Goal: Check status: Check status

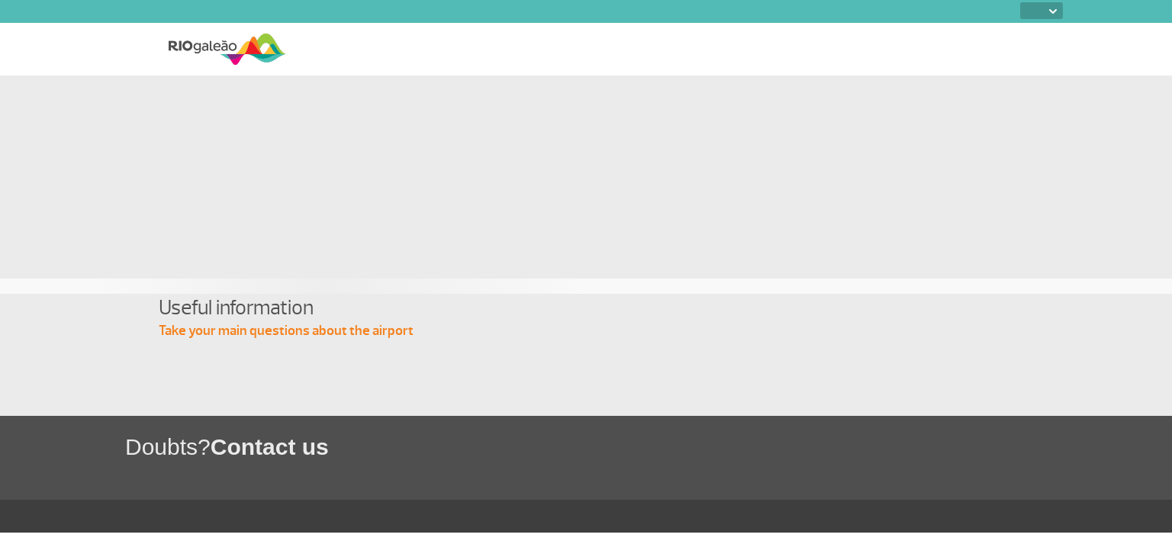
select select
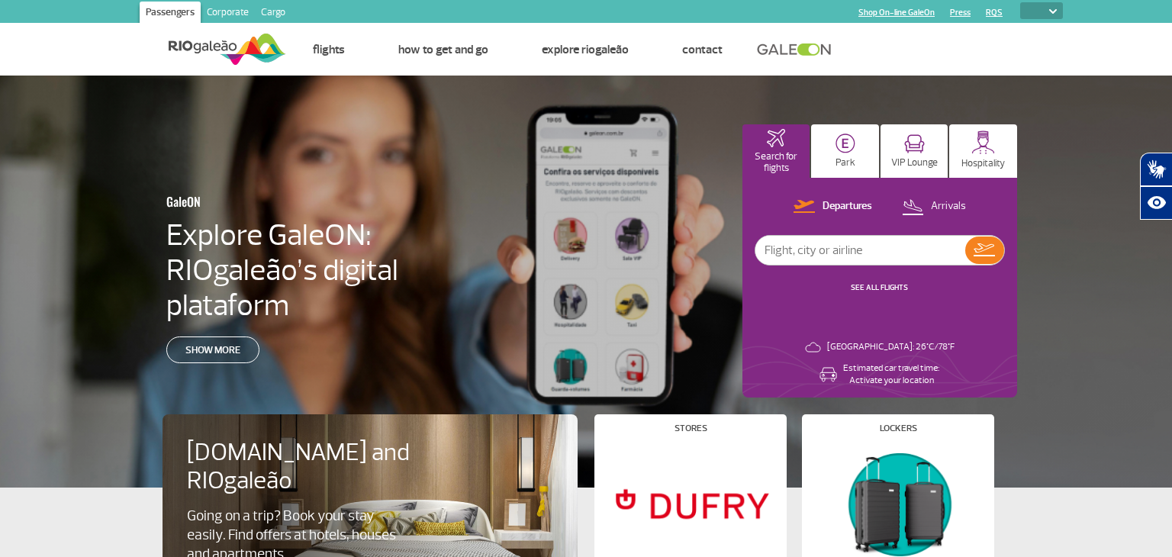
click at [834, 236] on input "text" at bounding box center [860, 250] width 210 height 29
type input "[GEOGRAPHIC_DATA]"
click at [938, 214] on button "Arrivals" at bounding box center [933, 207] width 73 height 20
click at [982, 260] on img at bounding box center [984, 249] width 22 height 21
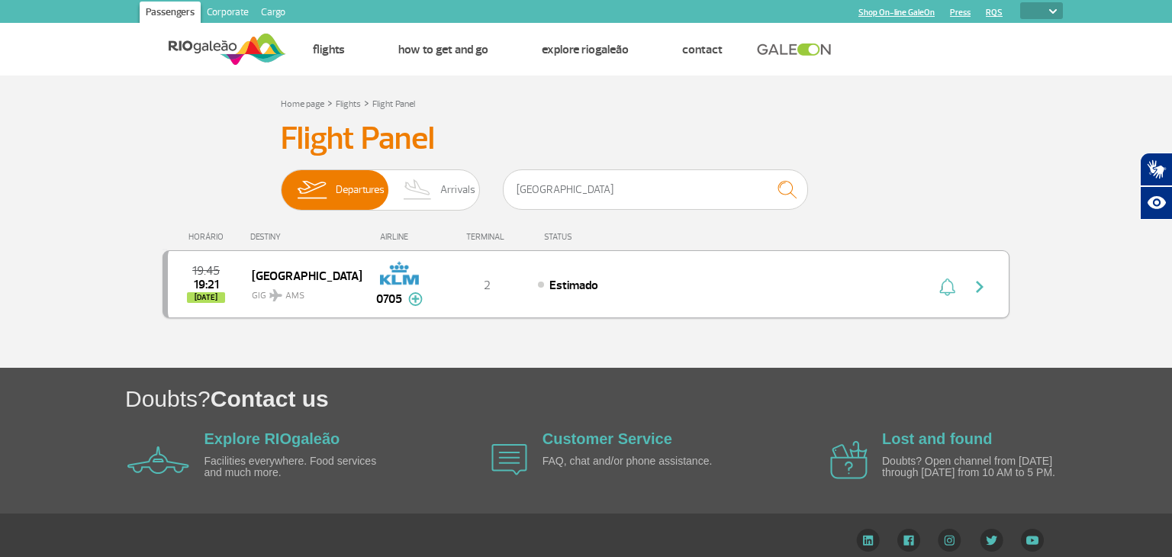
click at [644, 293] on div "19:45 19:21 [DATE] [GEOGRAPHIC_DATA] GIG AMS 0705 2 Estimado Parcerias: GOL Tra…" at bounding box center [585, 284] width 847 height 68
click at [985, 288] on img "button" at bounding box center [979, 287] width 18 height 18
